Goal: Transaction & Acquisition: Purchase product/service

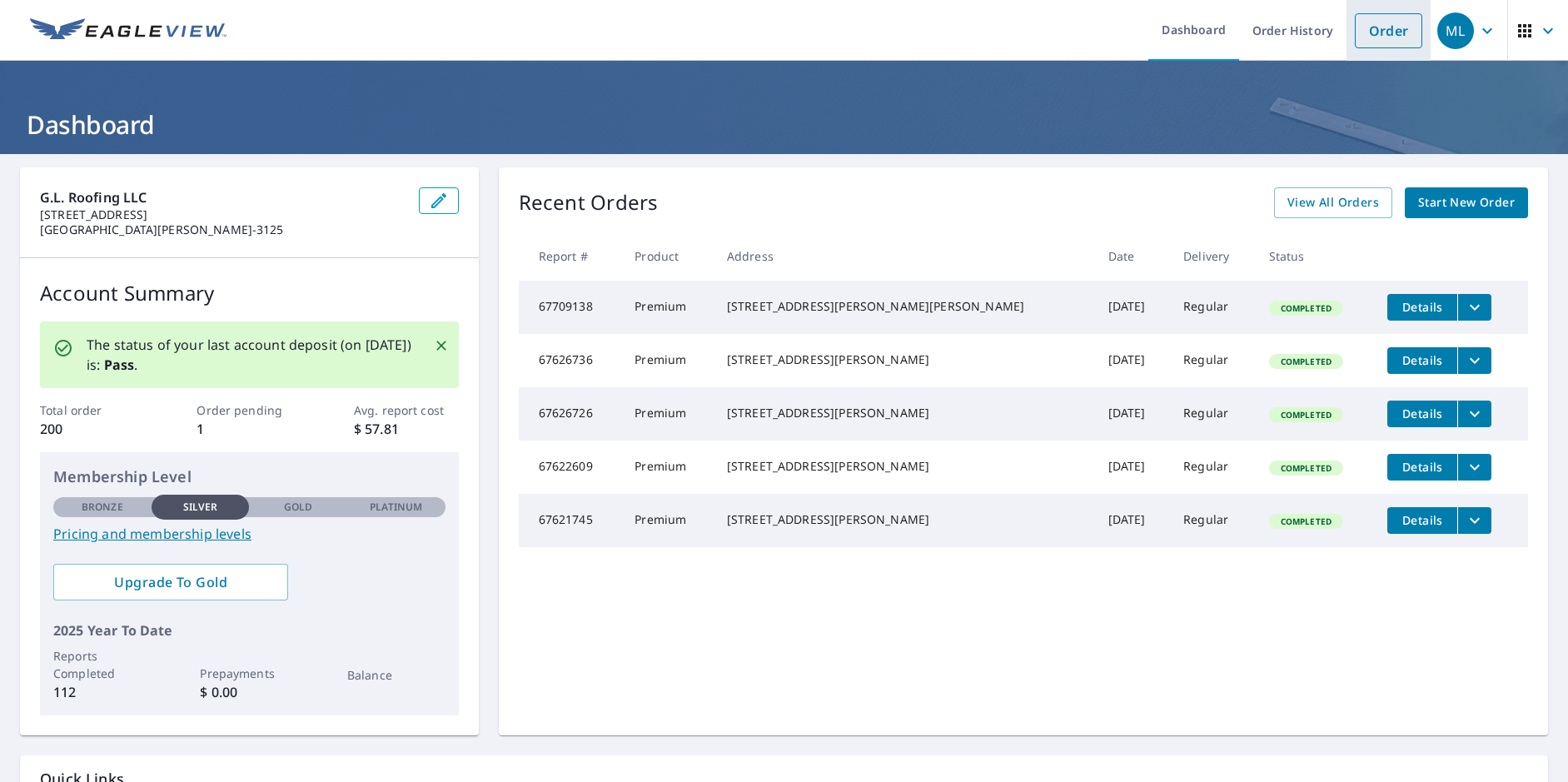
click at [1388, 32] on link "Order" at bounding box center [1388, 30] width 67 height 35
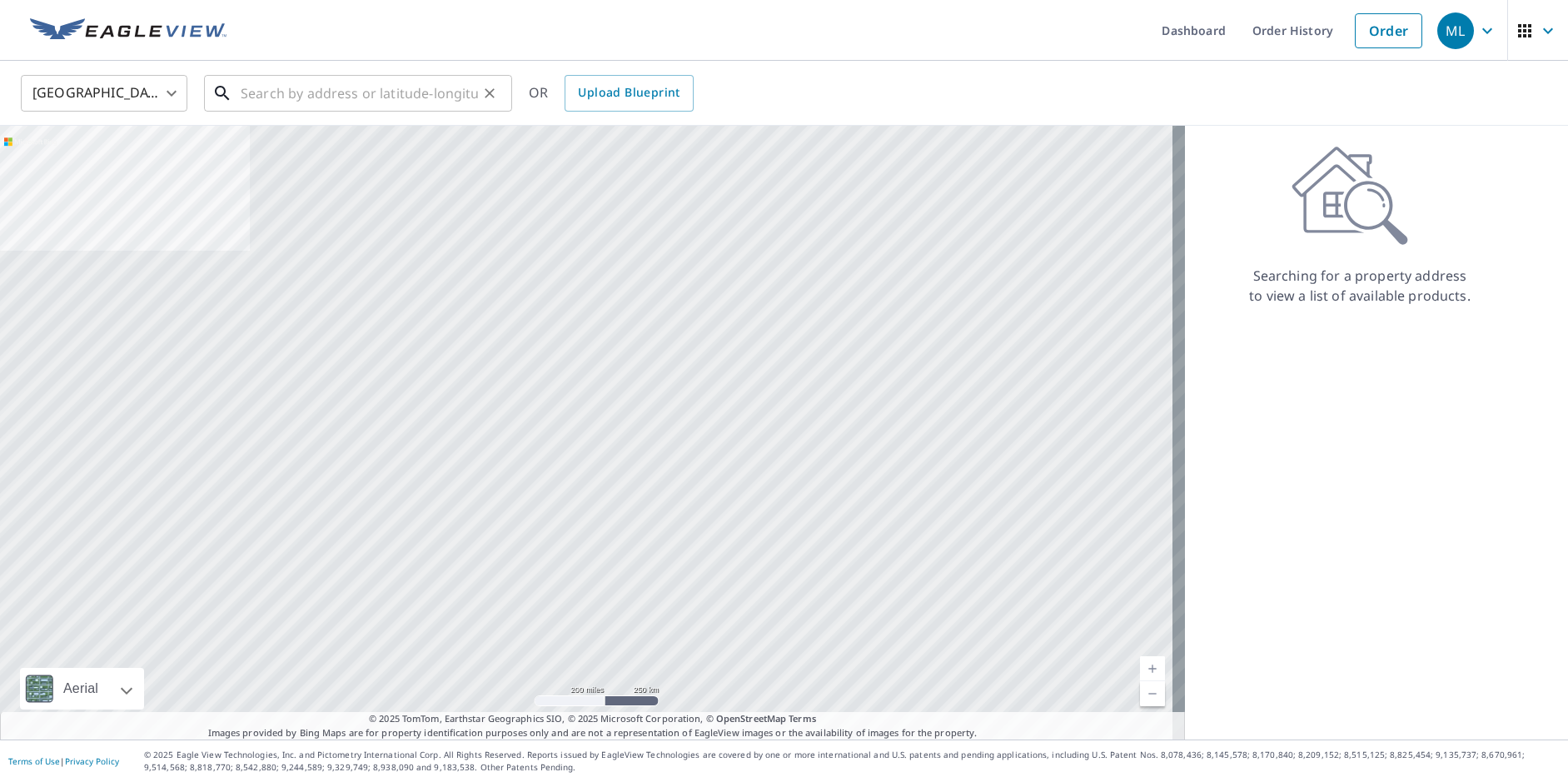
click at [394, 95] on input "text" at bounding box center [359, 93] width 237 height 47
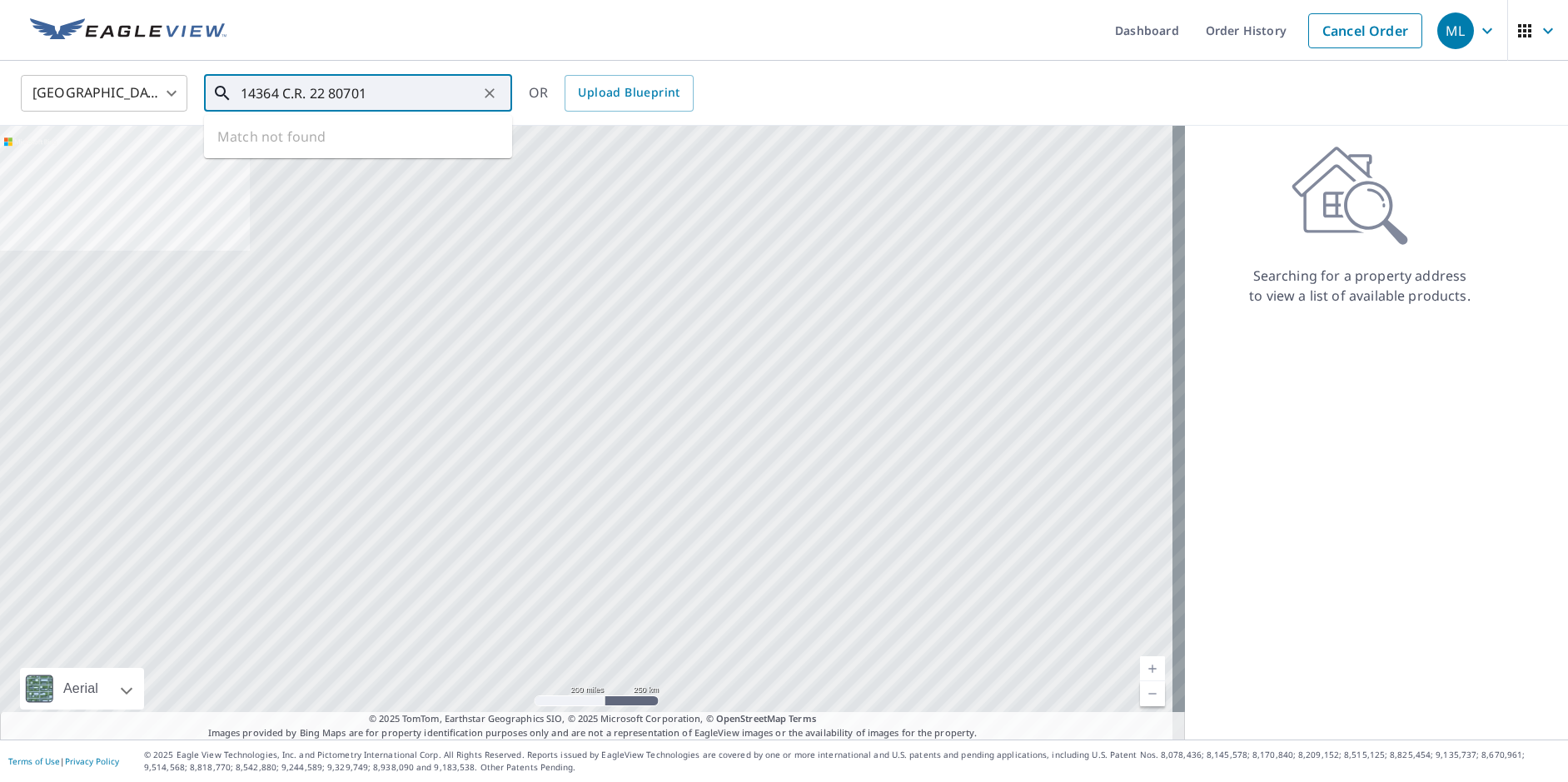
type input "14364 C.R. 22 80701"
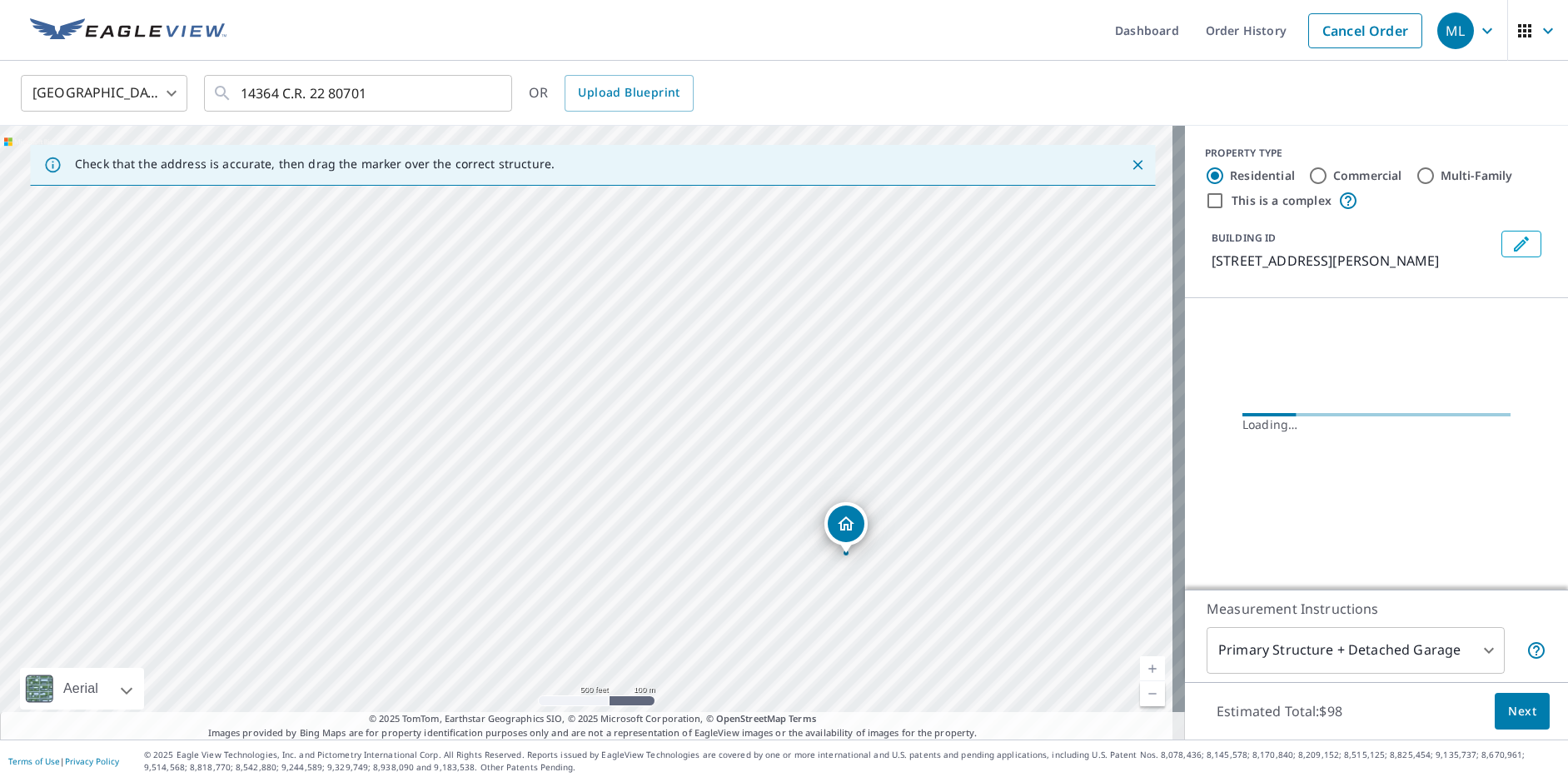
click at [1140, 666] on link "Current Level 16, Zoom In" at bounding box center [1152, 669] width 25 height 25
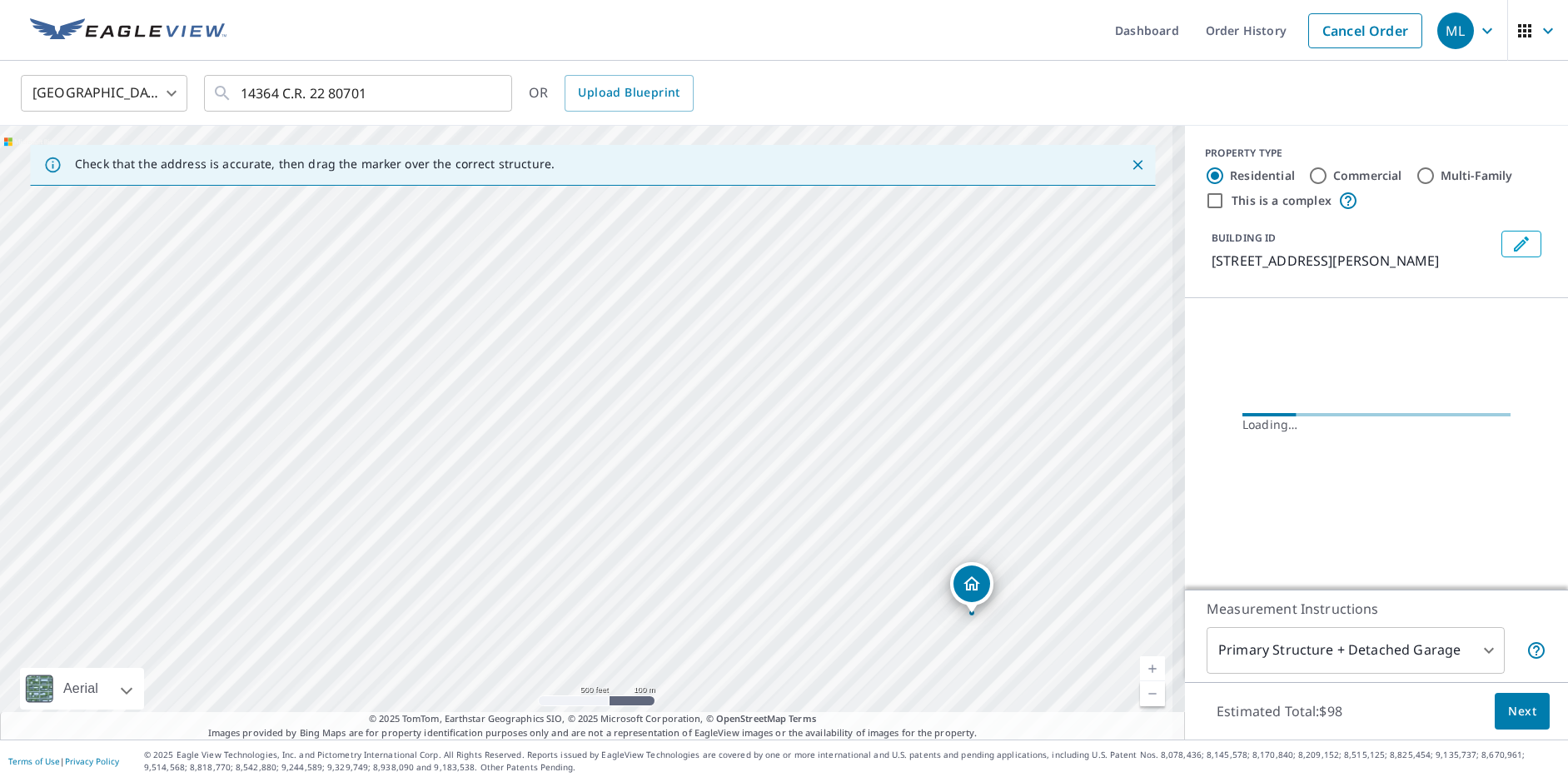
click at [1140, 666] on link "Current Level 16, Zoom In" at bounding box center [1152, 669] width 25 height 25
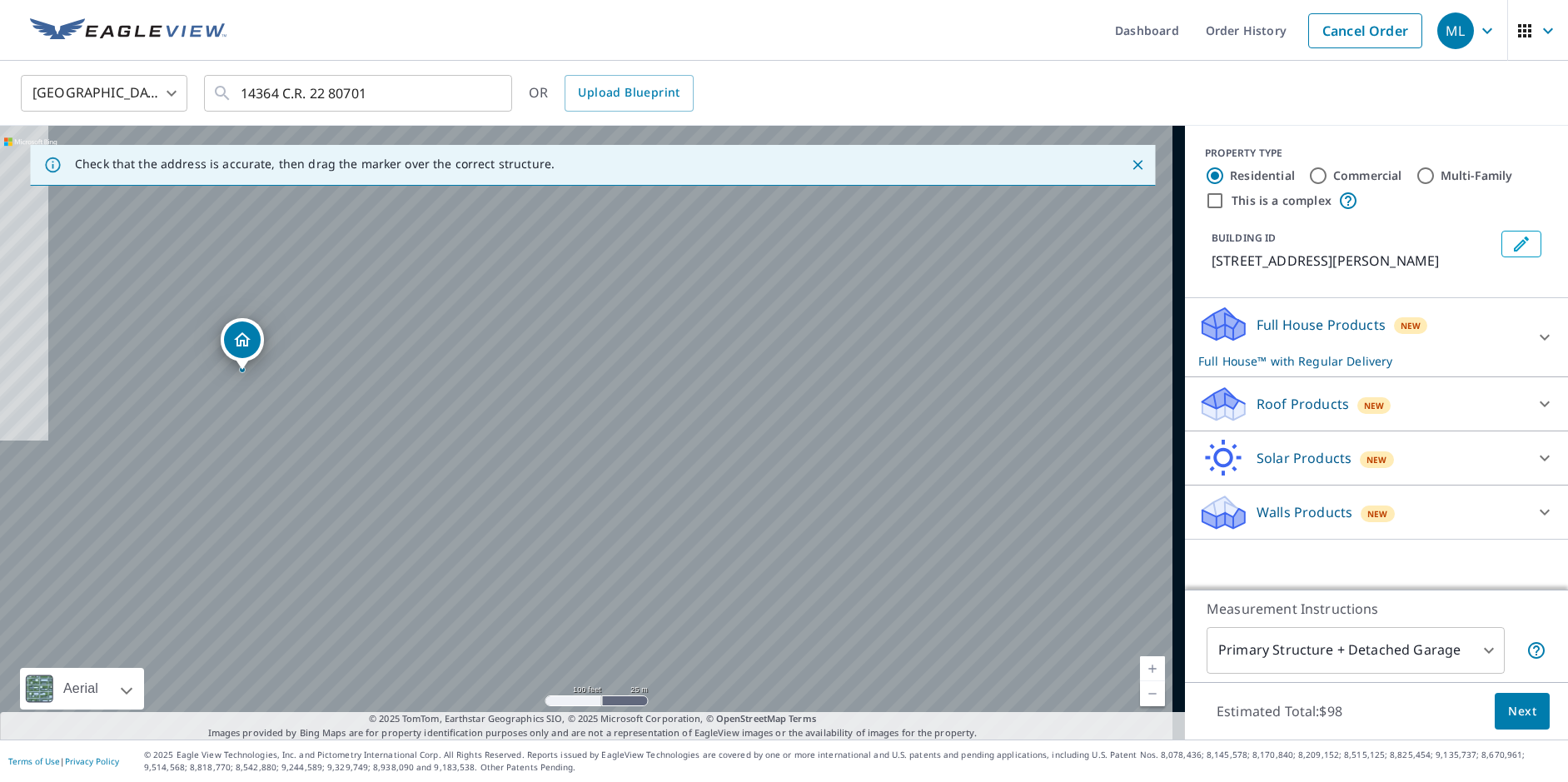
drag, startPoint x: 986, startPoint y: 579, endPoint x: 605, endPoint y: 511, distance: 387.0
click at [614, 512] on div "[STREET_ADDRESS][PERSON_NAME]" at bounding box center [592, 432] width 1185 height 613
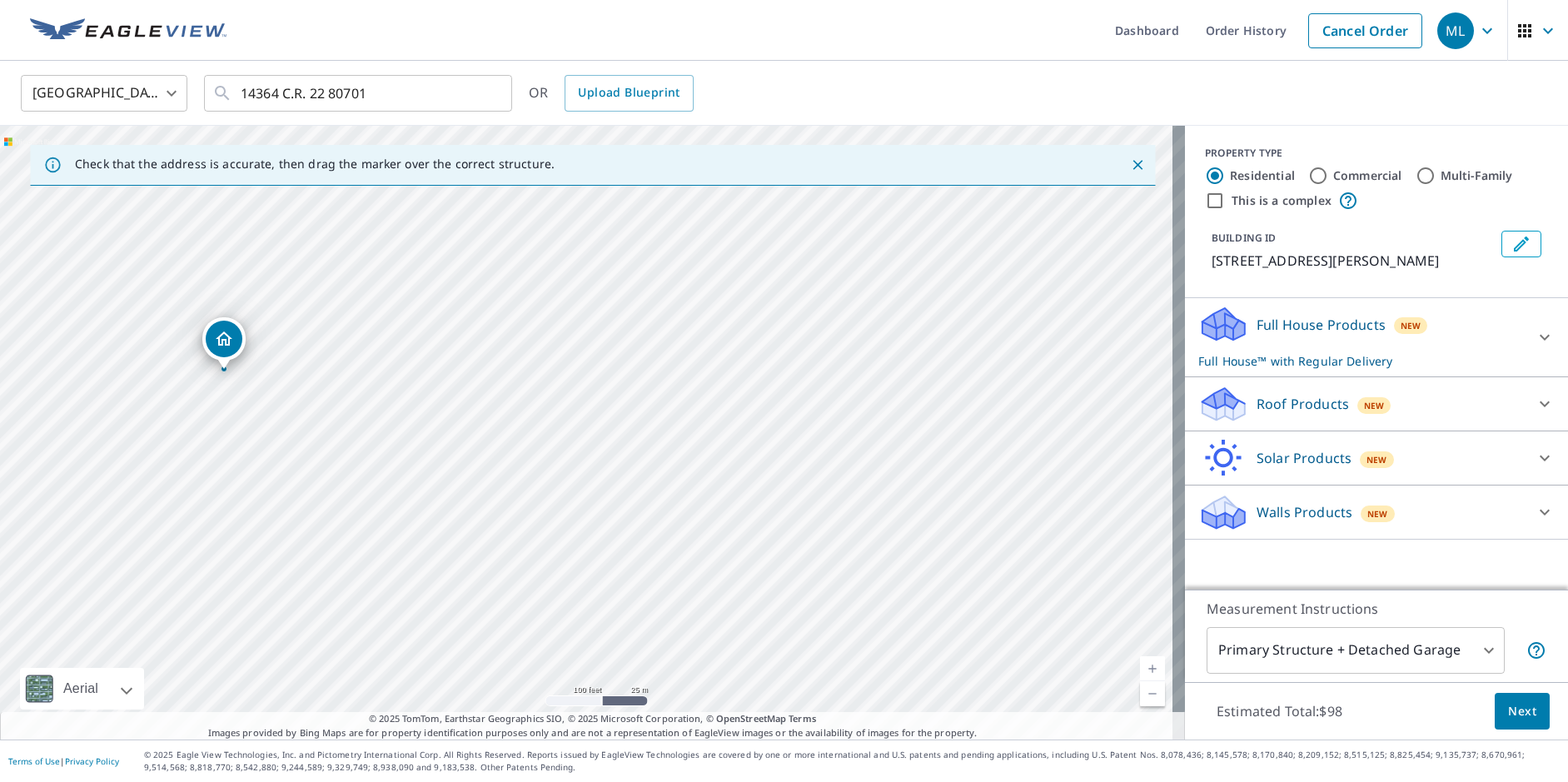
click at [1140, 667] on link "Current Level 18, Zoom In" at bounding box center [1152, 669] width 25 height 25
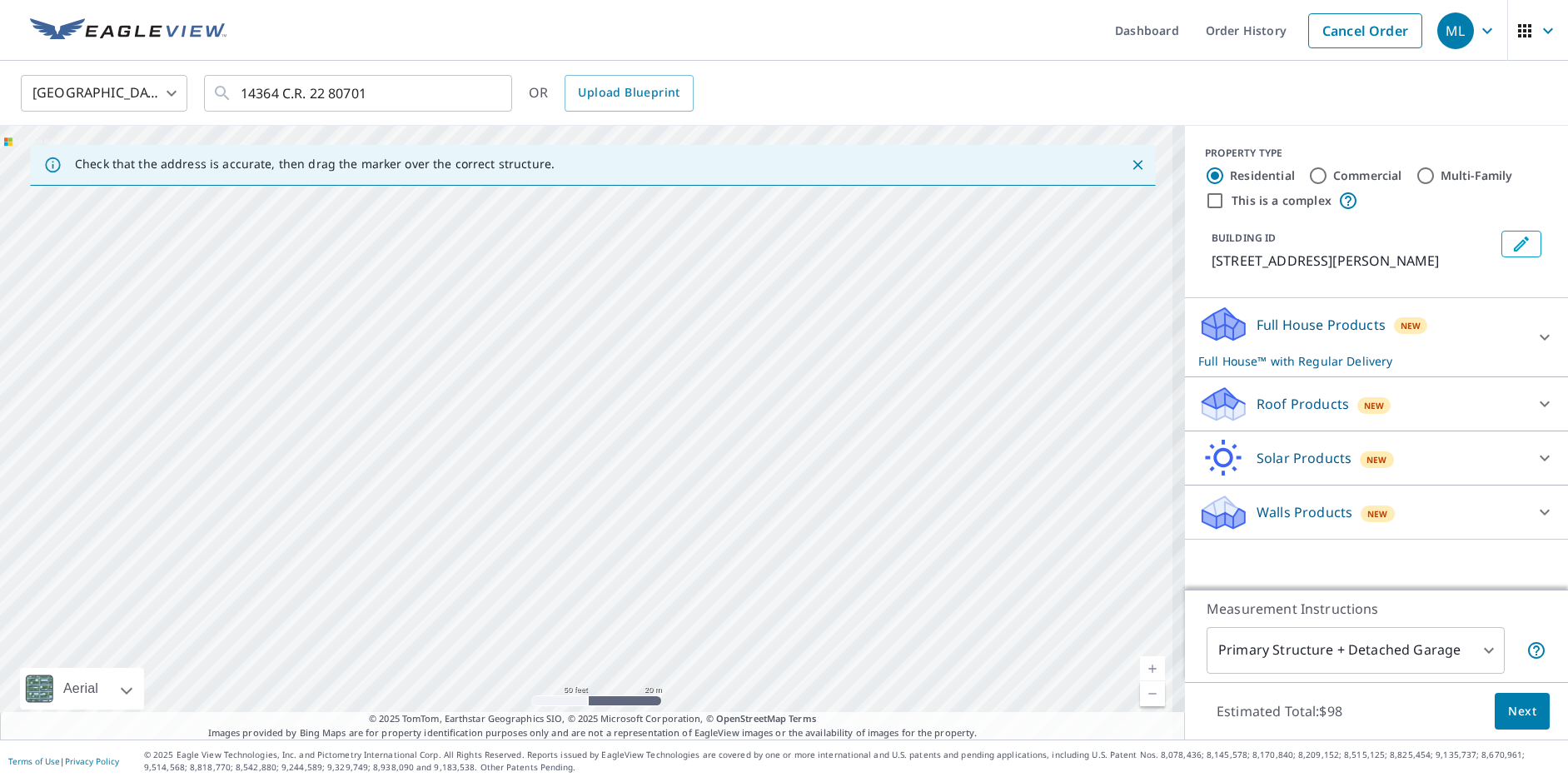
click at [1140, 667] on link "Current Level 19, Zoom In" at bounding box center [1152, 669] width 25 height 25
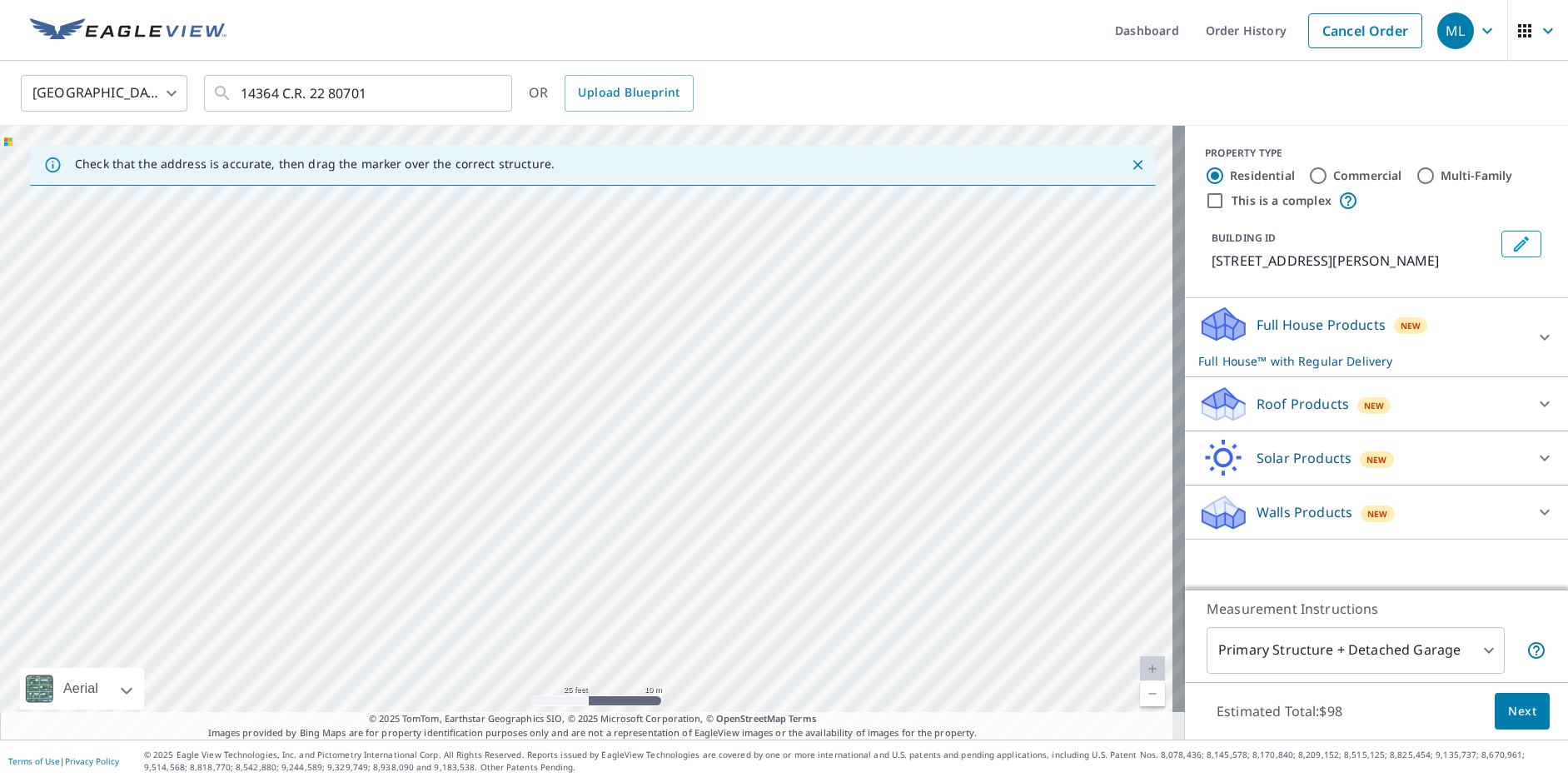
drag, startPoint x: 445, startPoint y: 495, endPoint x: 1293, endPoint y: 589, distance: 853.2
click at [1293, 589] on div "Check that the address is accurate, then drag the marker over the correct struc…" at bounding box center [784, 432] width 1568 height 613
drag, startPoint x: 697, startPoint y: 519, endPoint x: 1127, endPoint y: 491, distance: 430.9
click at [947, 506] on div "[STREET_ADDRESS][PERSON_NAME]" at bounding box center [592, 432] width 1185 height 613
drag, startPoint x: 544, startPoint y: 541, endPoint x: 1333, endPoint y: 522, distance: 789.2
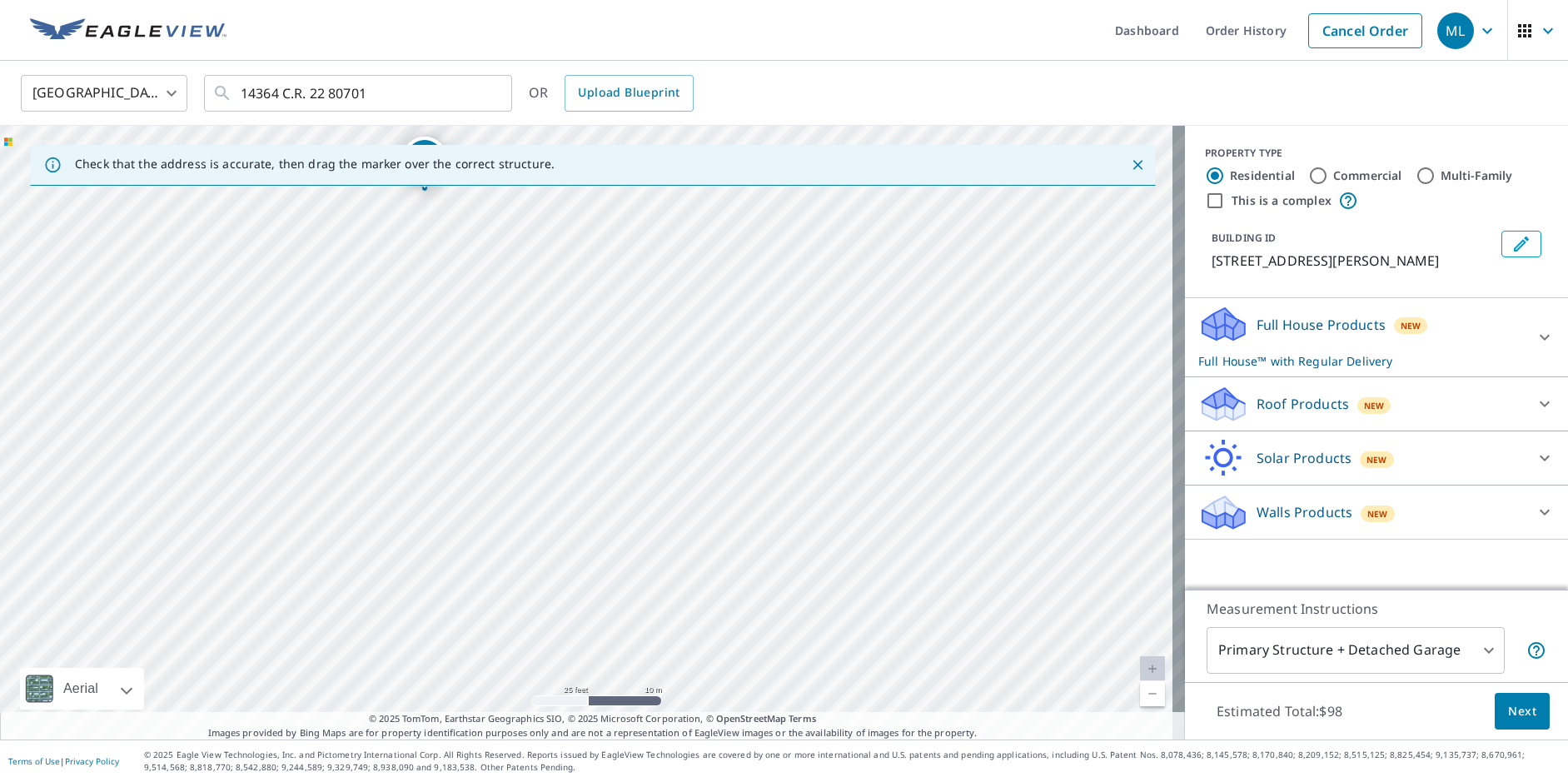
click at [1333, 522] on div "Check that the address is accurate, then drag the marker over the correct struc…" at bounding box center [784, 432] width 1568 height 613
drag, startPoint x: 540, startPoint y: 434, endPoint x: 685, endPoint y: 417, distance: 146.0
click at [688, 421] on div "[STREET_ADDRESS][PERSON_NAME]" at bounding box center [592, 432] width 1185 height 613
drag, startPoint x: 291, startPoint y: 399, endPoint x: 622, endPoint y: 458, distance: 336.2
click at [615, 456] on div "[STREET_ADDRESS][PERSON_NAME]" at bounding box center [592, 432] width 1185 height 613
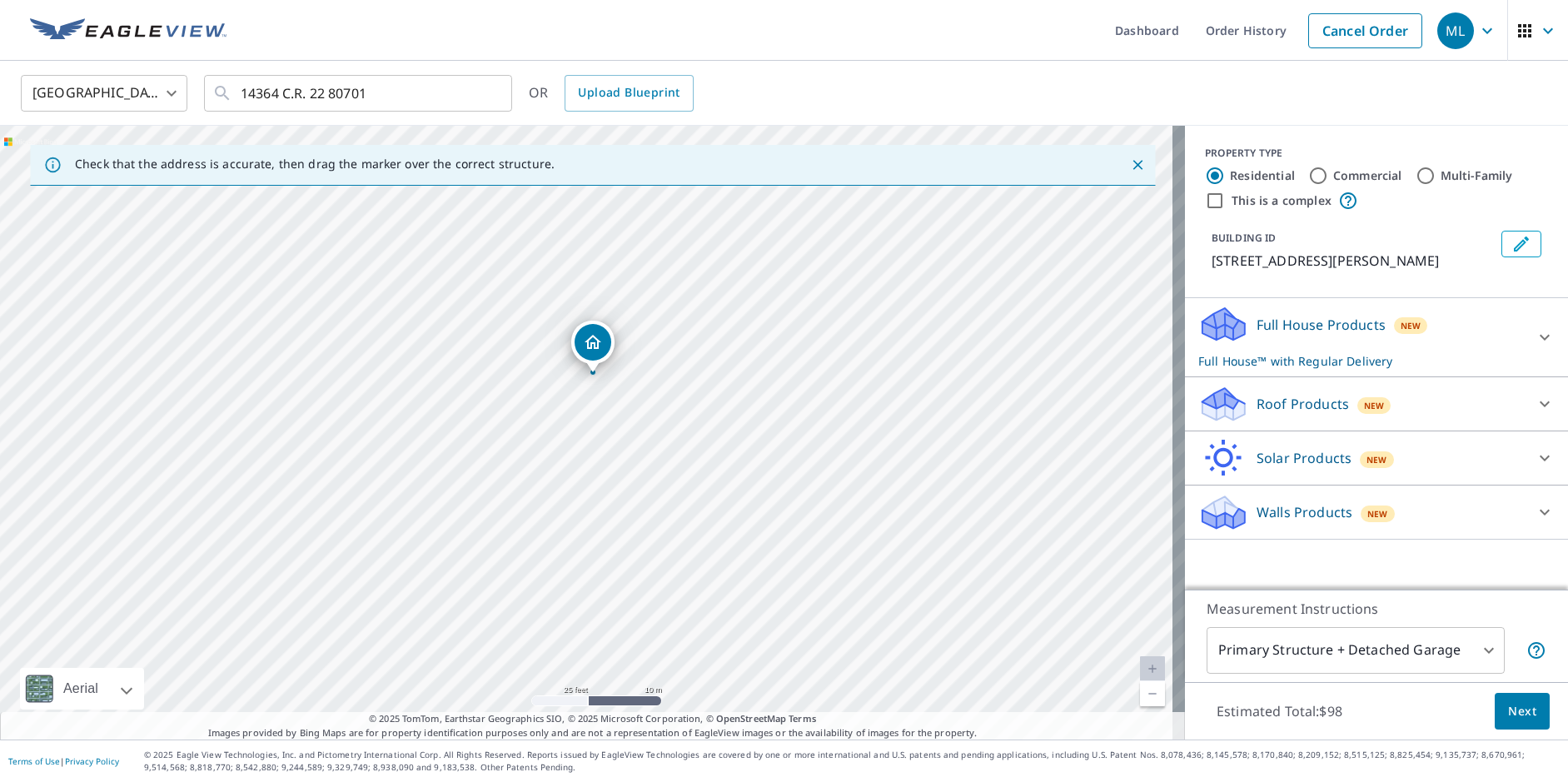
drag, startPoint x: 473, startPoint y: 272, endPoint x: 582, endPoint y: 513, distance: 264.5
click at [582, 513] on div "[STREET_ADDRESS][PERSON_NAME]" at bounding box center [592, 432] width 1185 height 613
drag, startPoint x: 416, startPoint y: 439, endPoint x: 437, endPoint y: 466, distance: 34.2
click at [437, 466] on div "[STREET_ADDRESS][PERSON_NAME]" at bounding box center [592, 432] width 1185 height 613
click at [1146, 668] on link "Current Level 19, Zoom In" at bounding box center [1152, 669] width 25 height 25
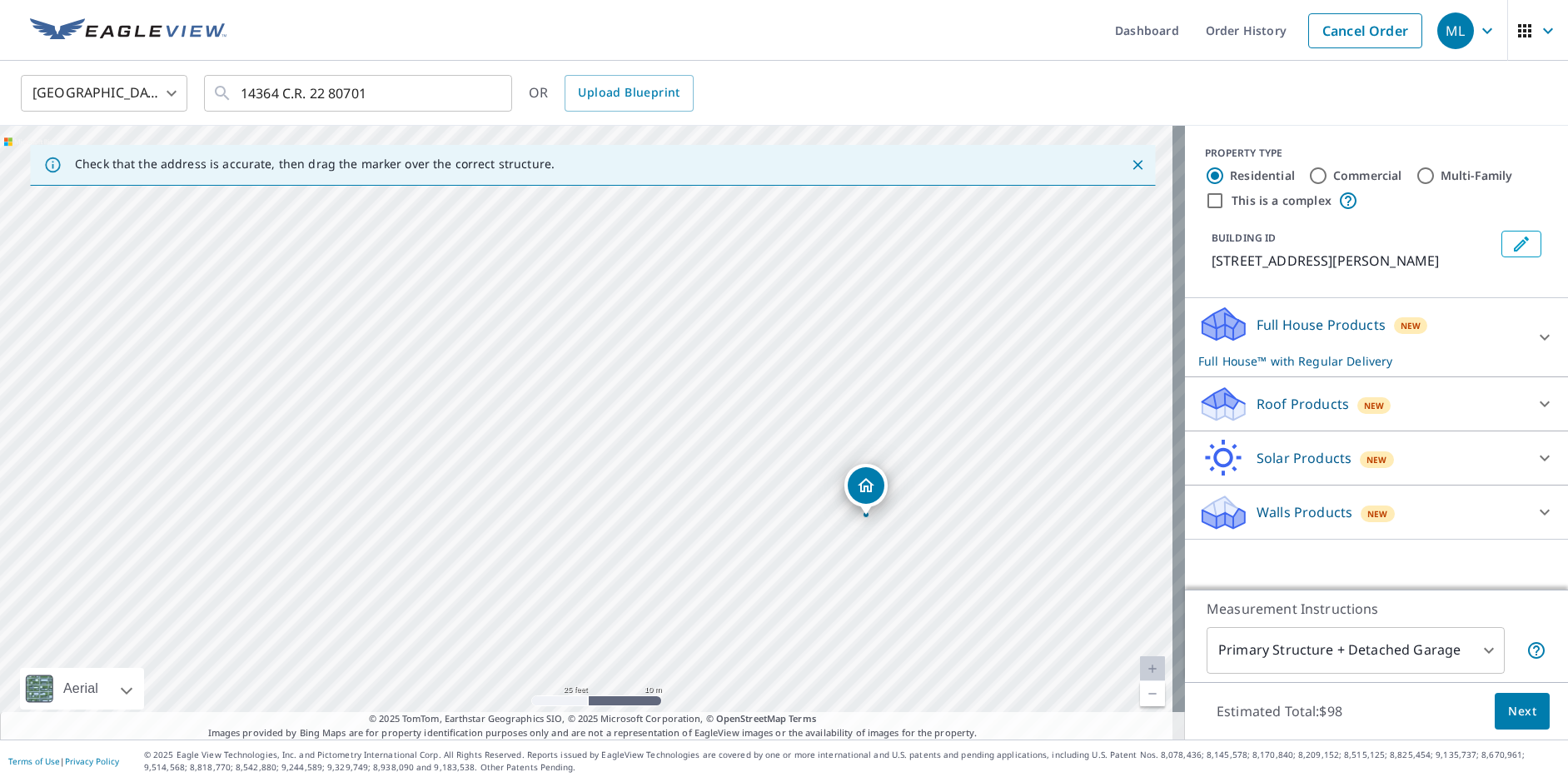
click at [1144, 666] on link "Current Level 20, Zoom In Disabled" at bounding box center [1152, 669] width 25 height 25
drag, startPoint x: 996, startPoint y: 610, endPoint x: 891, endPoint y: 458, distance: 184.7
click at [891, 458] on div "[STREET_ADDRESS][PERSON_NAME]" at bounding box center [592, 432] width 1185 height 613
click at [1262, 414] on p "Roof Products" at bounding box center [1303, 404] width 92 height 20
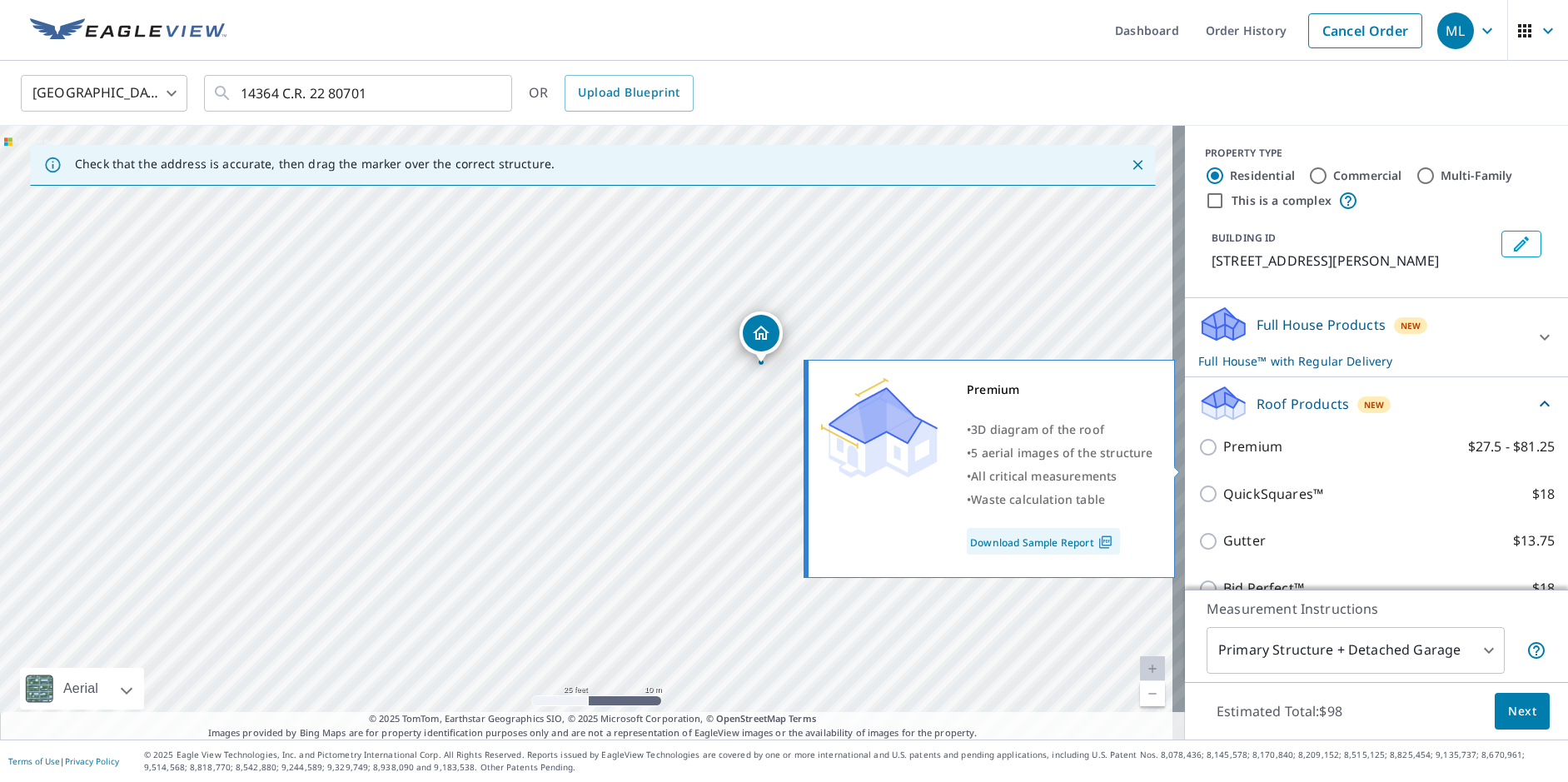
click at [1198, 457] on input "Premium $27.5 - $81.25" at bounding box center [1210, 447] width 25 height 20
checkbox input "true"
checkbox input "false"
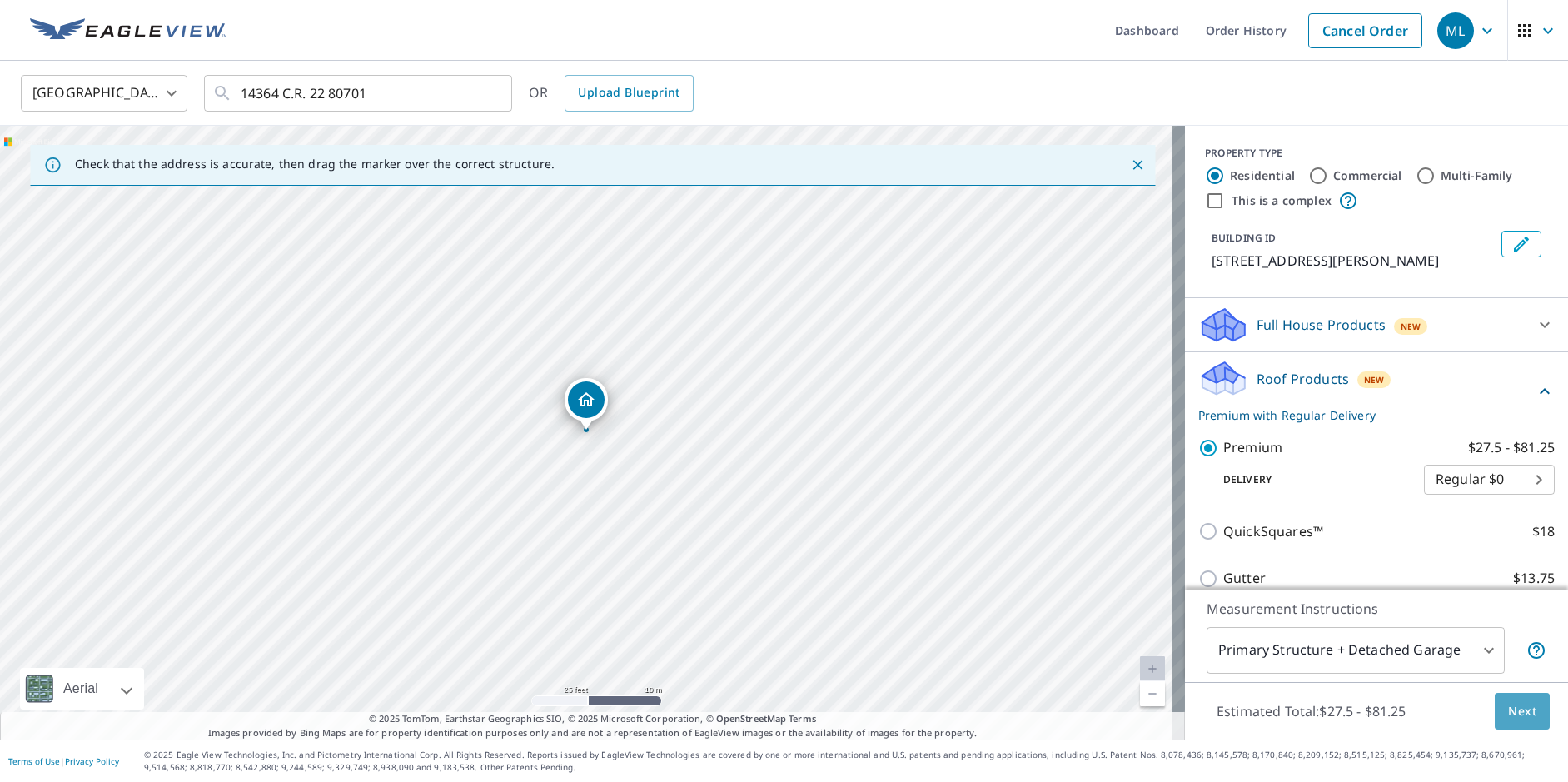
click at [1518, 714] on span "Next" at bounding box center [1522, 711] width 29 height 21
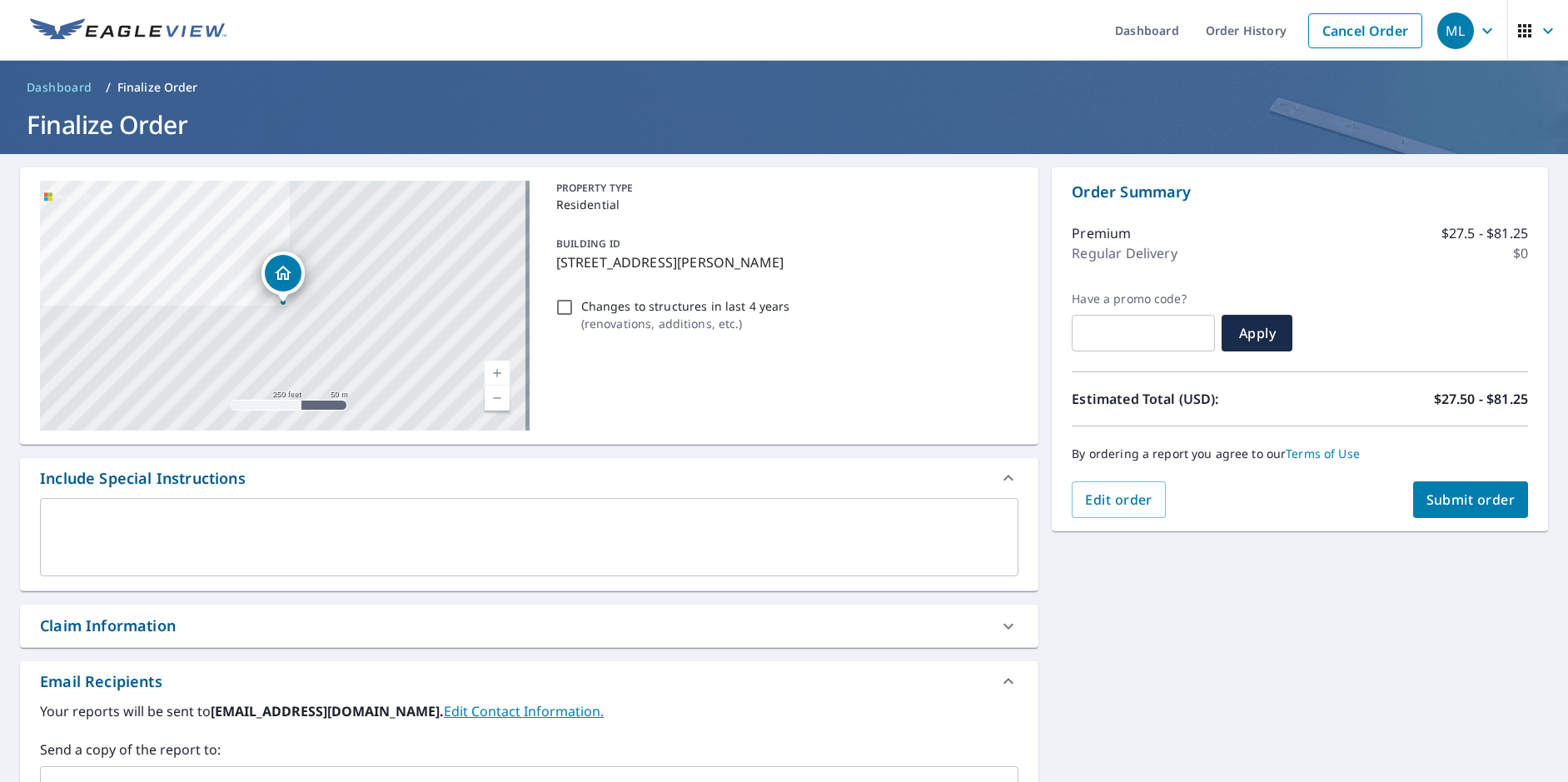
click at [562, 305] on input "Changes to structures in last 4 years ( renovations, additions, etc. )" at bounding box center [564, 307] width 20 height 20
checkbox input "true"
click at [62, 511] on div "x ​" at bounding box center [529, 537] width 979 height 78
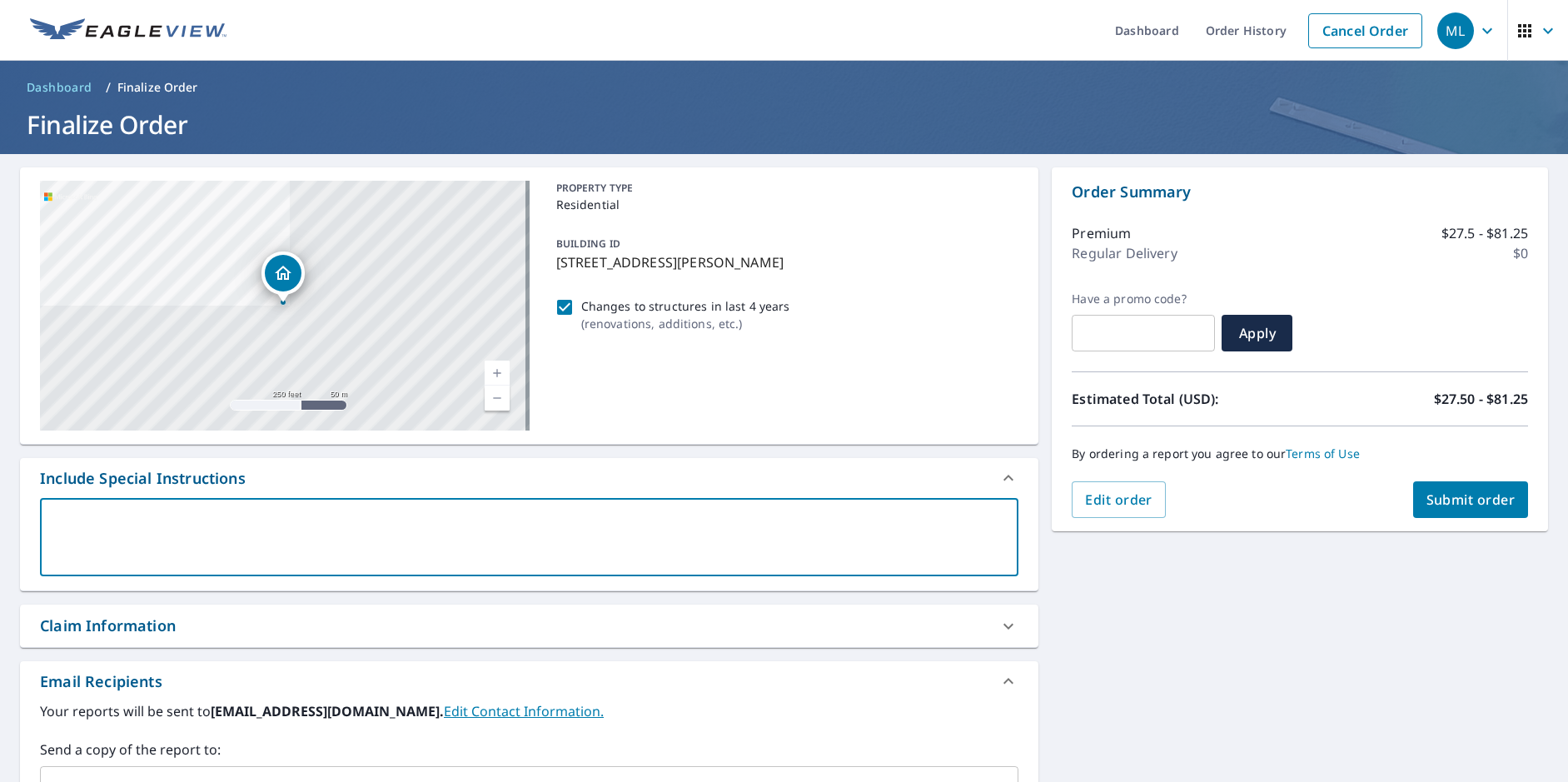
type textarea "F"
type textarea "x"
type textarea "FR"
type textarea "x"
type textarea "FRO"
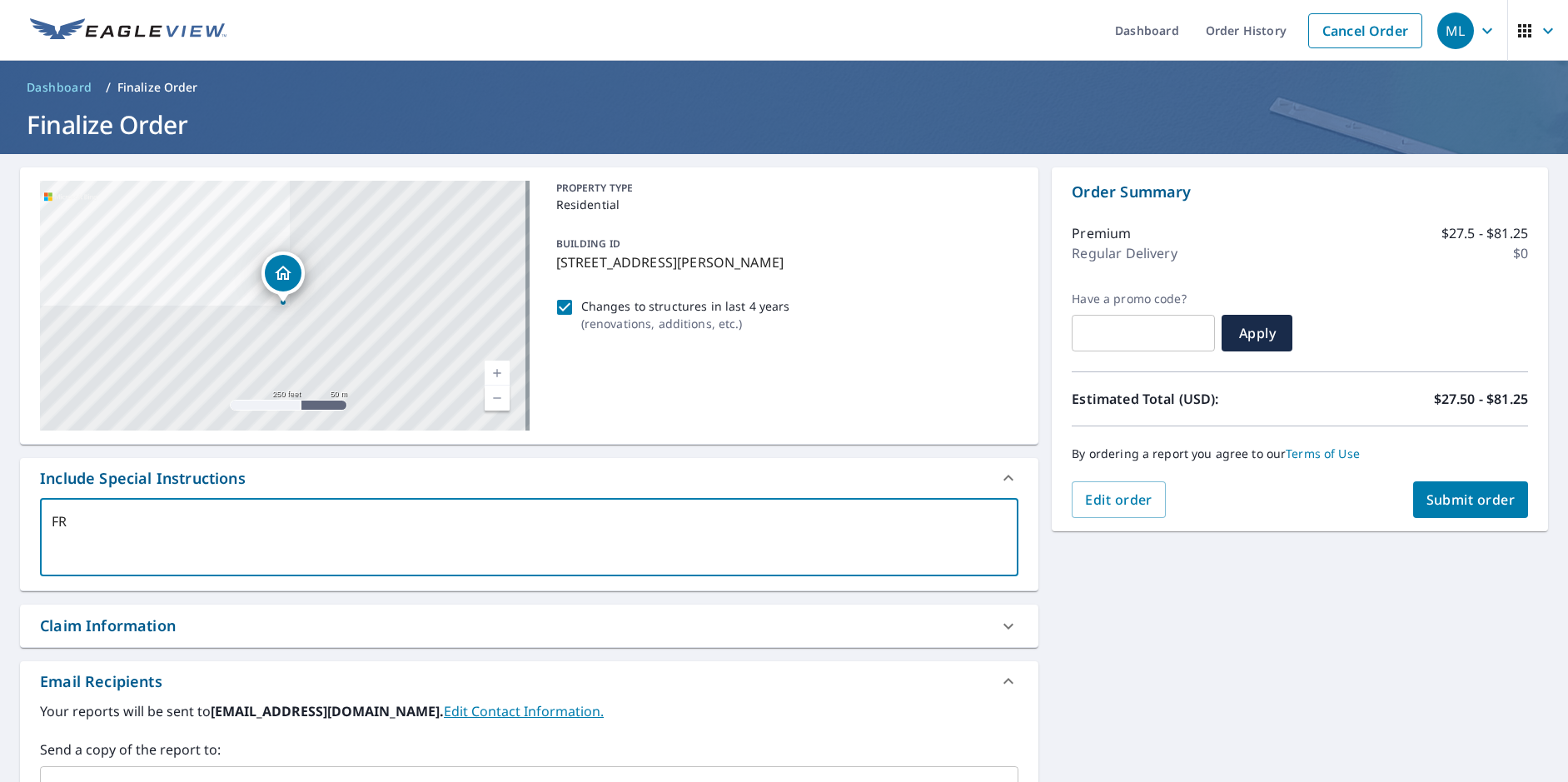
type textarea "x"
type textarea "FRON"
type textarea "x"
type textarea "FRONT"
type textarea "x"
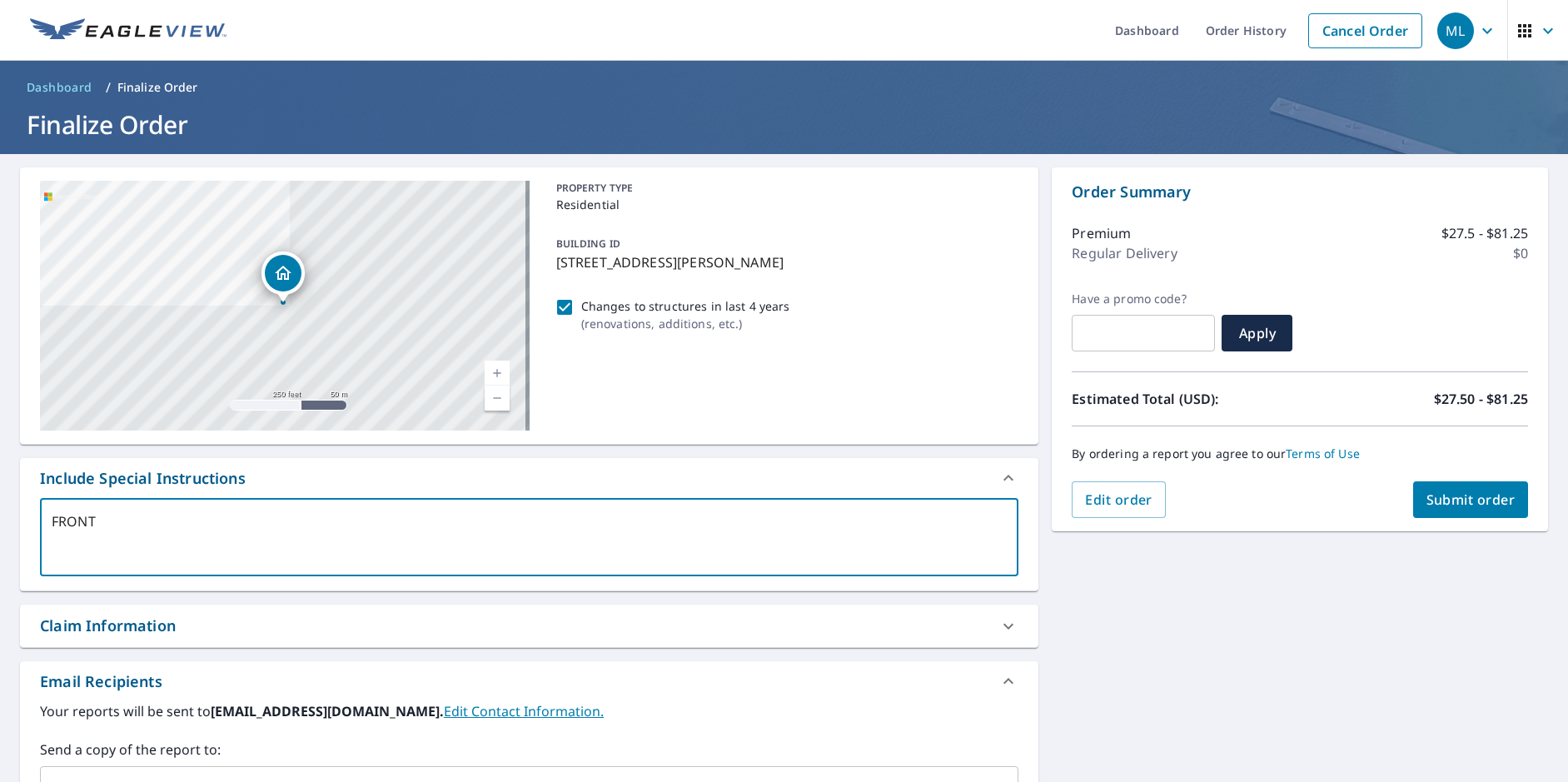
type textarea "FRONT"
type textarea "x"
type textarea "FRONT P"
type textarea "x"
type textarea "FRONT PO"
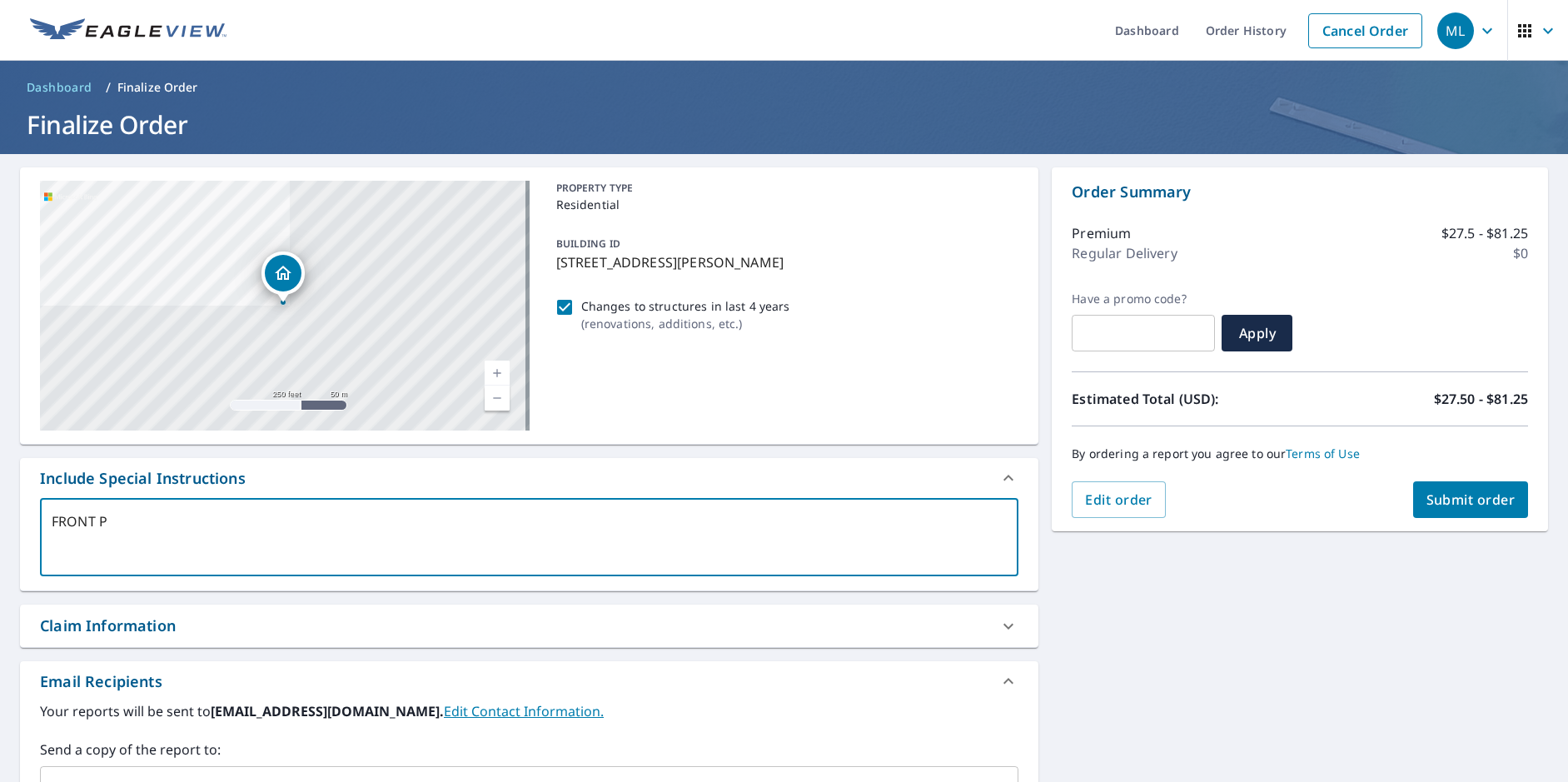
type textarea "x"
type textarea "FRONT POR"
type textarea "x"
type textarea "FRONT PORC"
type textarea "x"
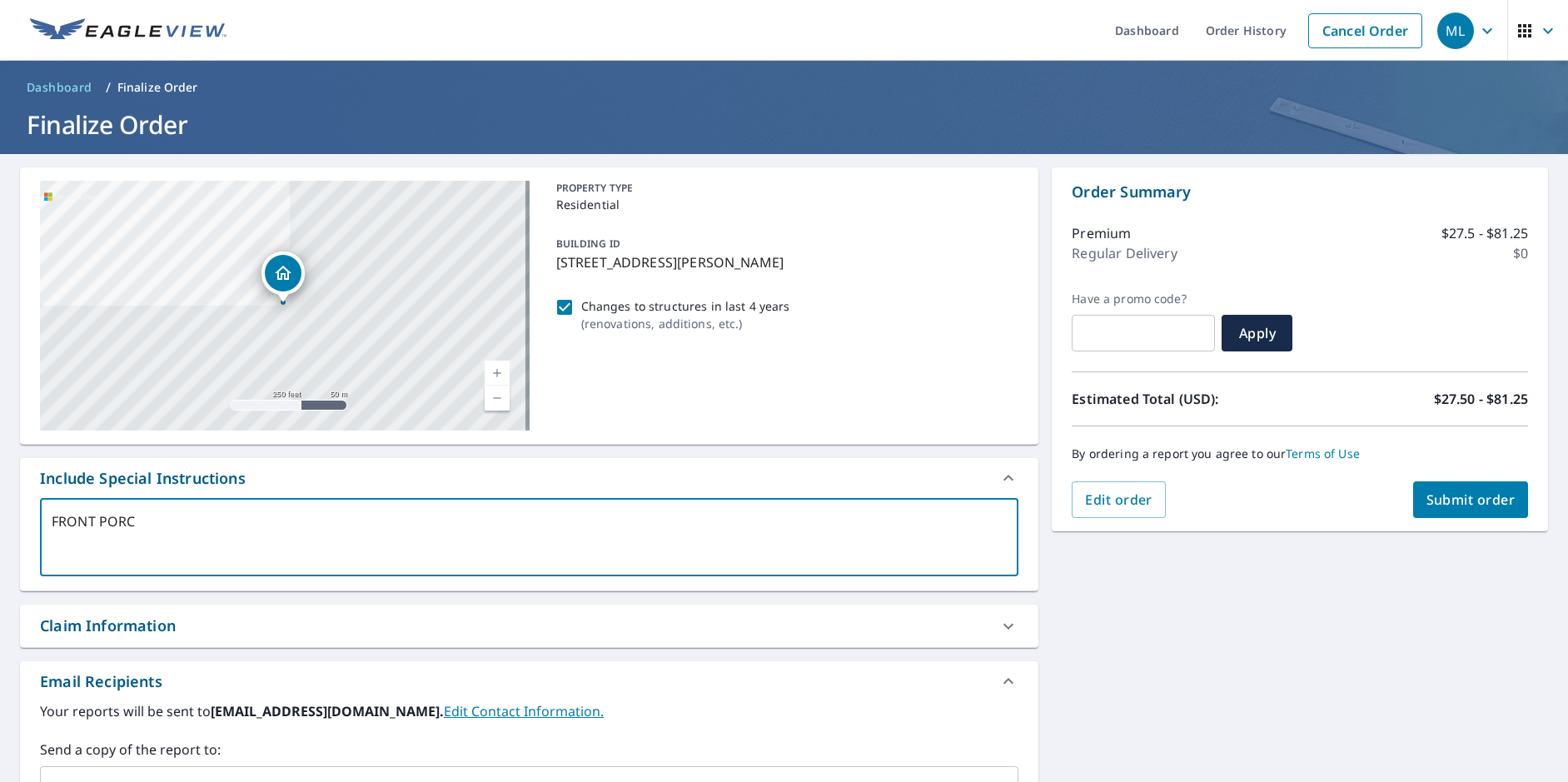
type textarea "FRONT PORCH"
type textarea "x"
type textarea "FRONT PORCH"
type textarea "x"
type textarea "FRONT PORCH W"
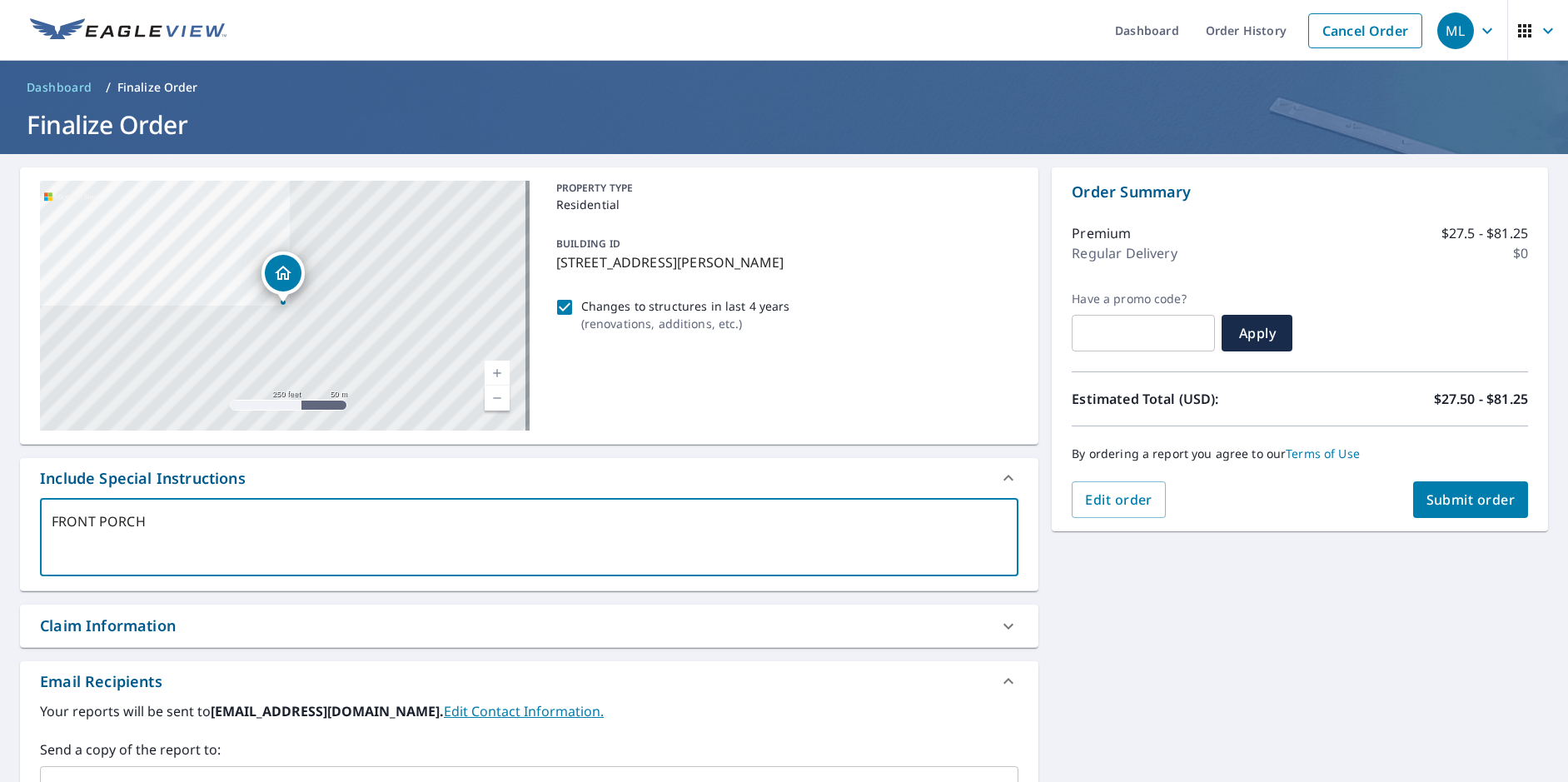
type textarea "x"
type textarea "FRONT PORCH WA"
type textarea "x"
type textarea "FRONT PORCH WAS"
type textarea "x"
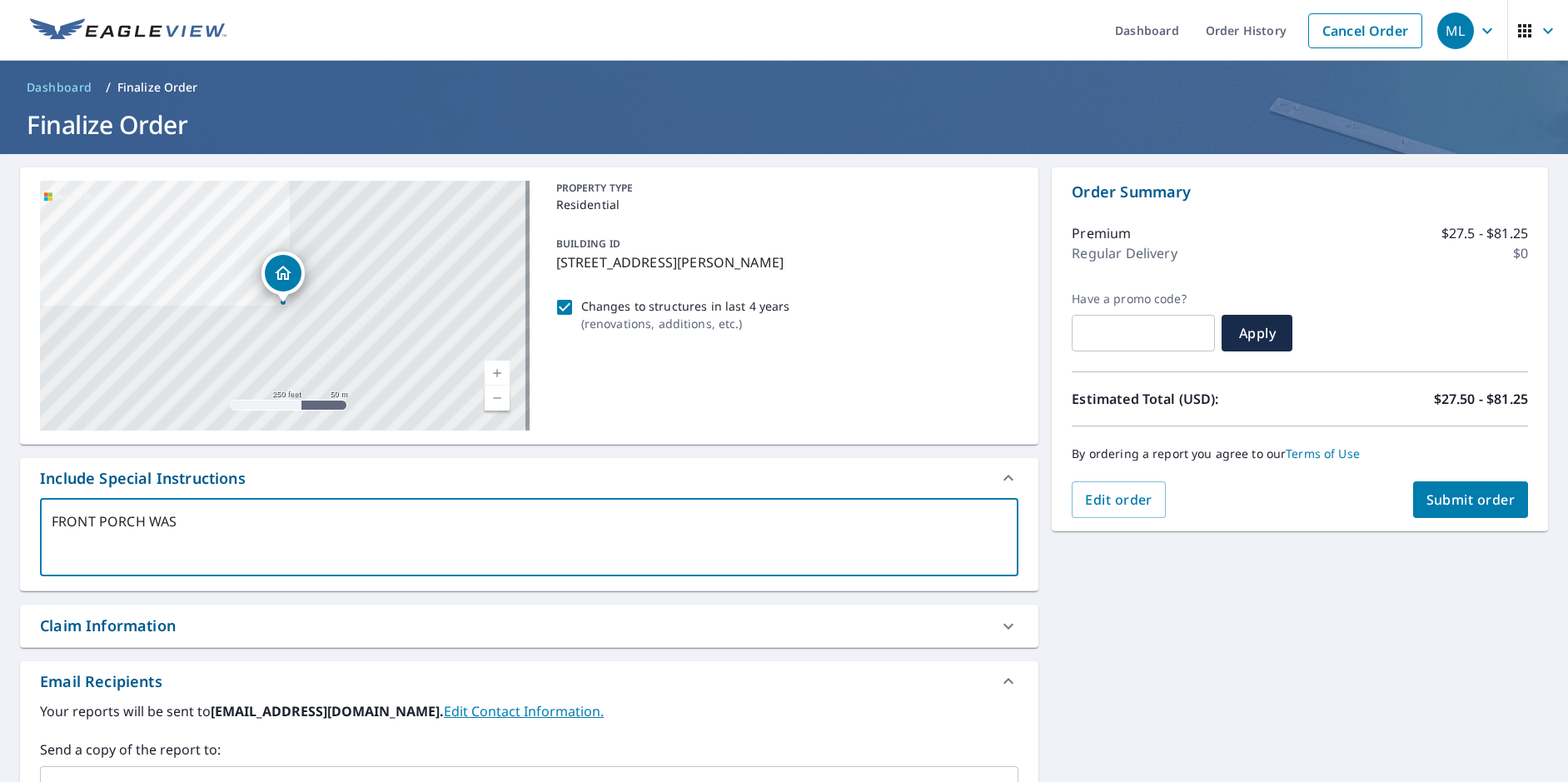
type textarea "FRONT PORCH WAS"
type textarea "x"
type textarea "FRONT PORCH WAS A"
type textarea "x"
type textarea "FRONT PORCH WAS AD"
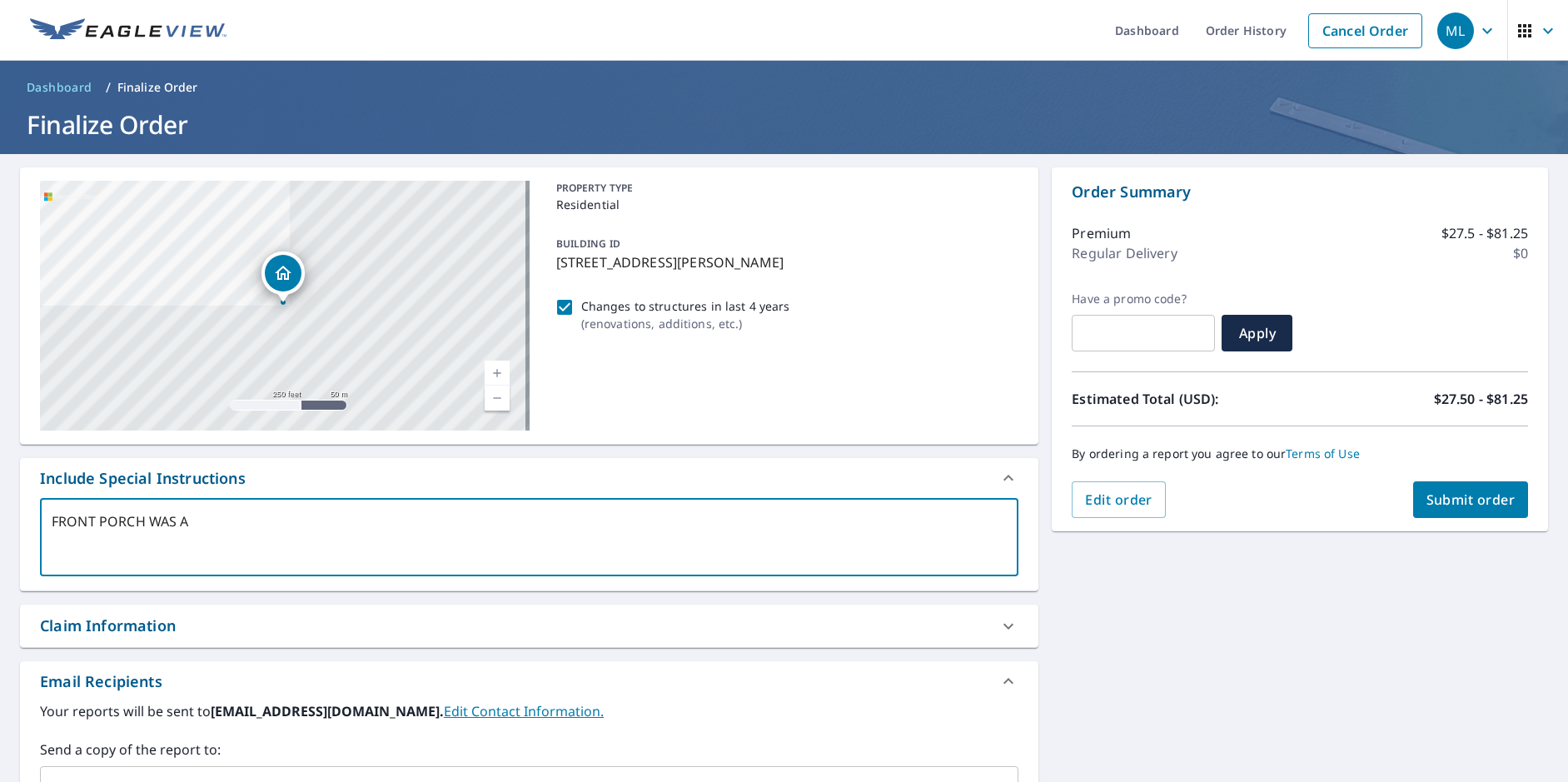
type textarea "x"
type textarea "FRONT PORCH WAS ADD"
type textarea "x"
type textarea "FRONT PORCH WAS ADDE"
type textarea "x"
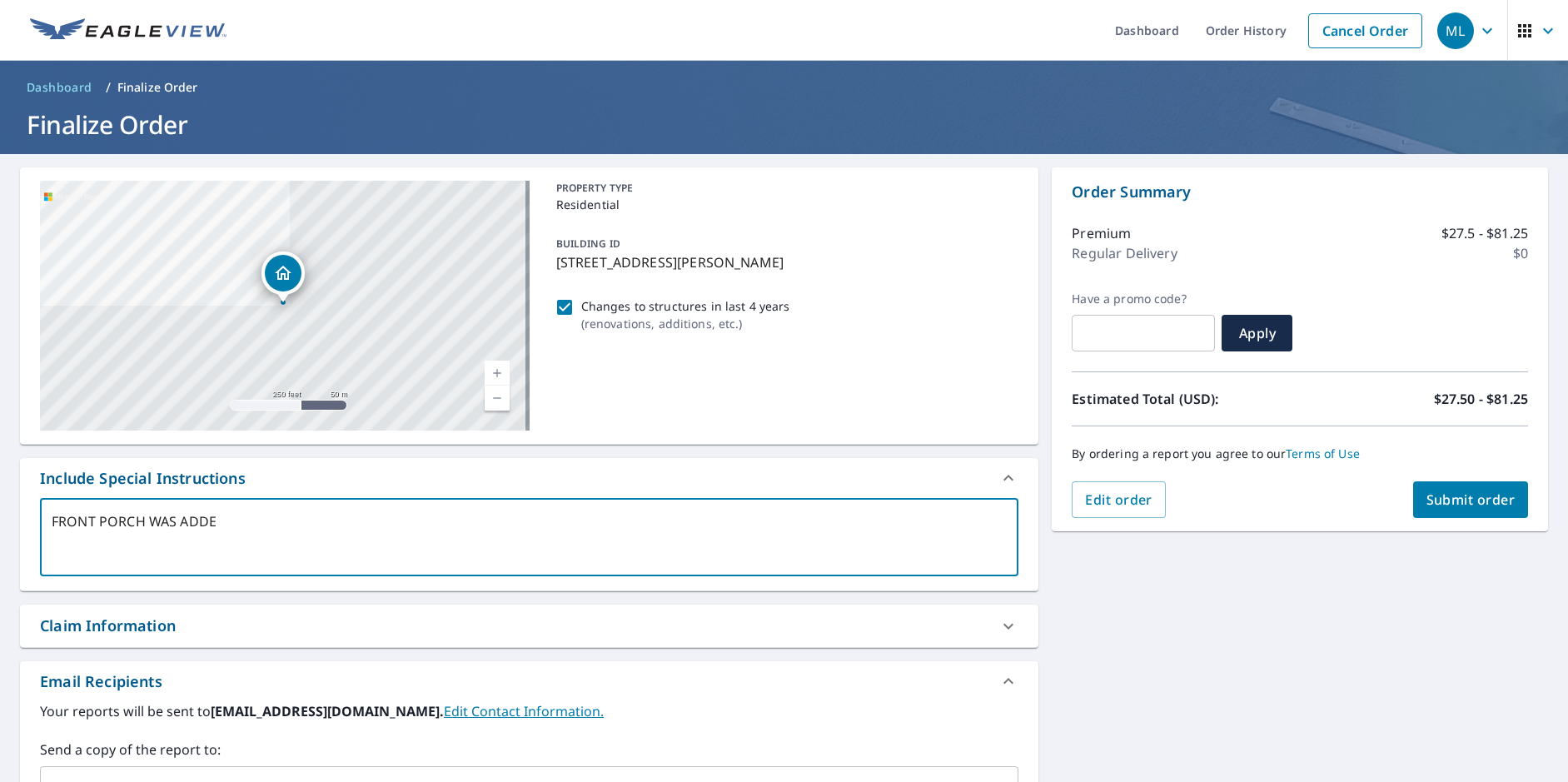
type textarea "FRONT PORCH WAS ADDED"
type textarea "x"
type textarea "FRONT PORCH WAS ADDED"
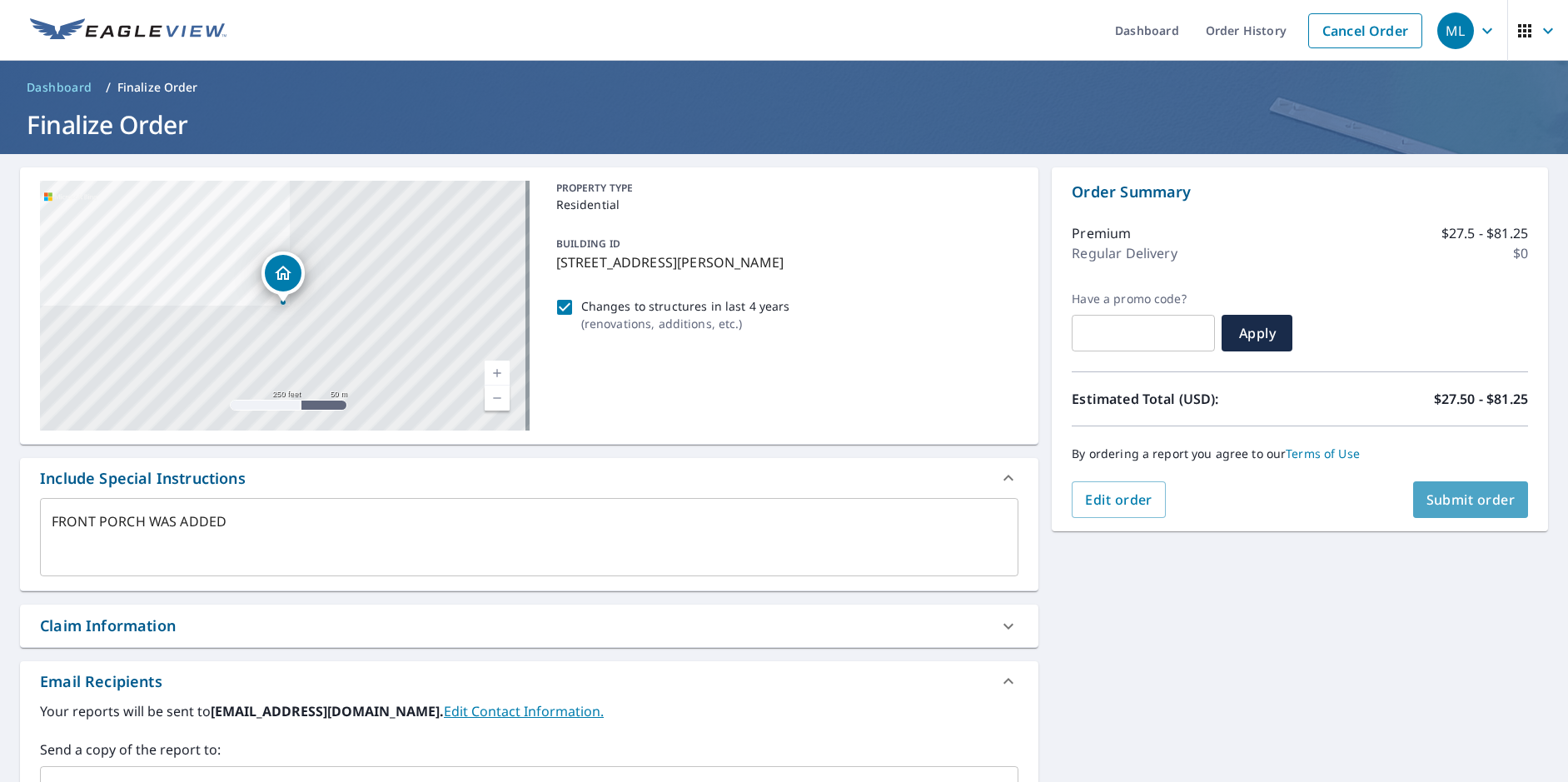
click at [1467, 501] on span "Submit order" at bounding box center [1471, 500] width 89 height 18
type textarea "x"
